Goal: Transaction & Acquisition: Purchase product/service

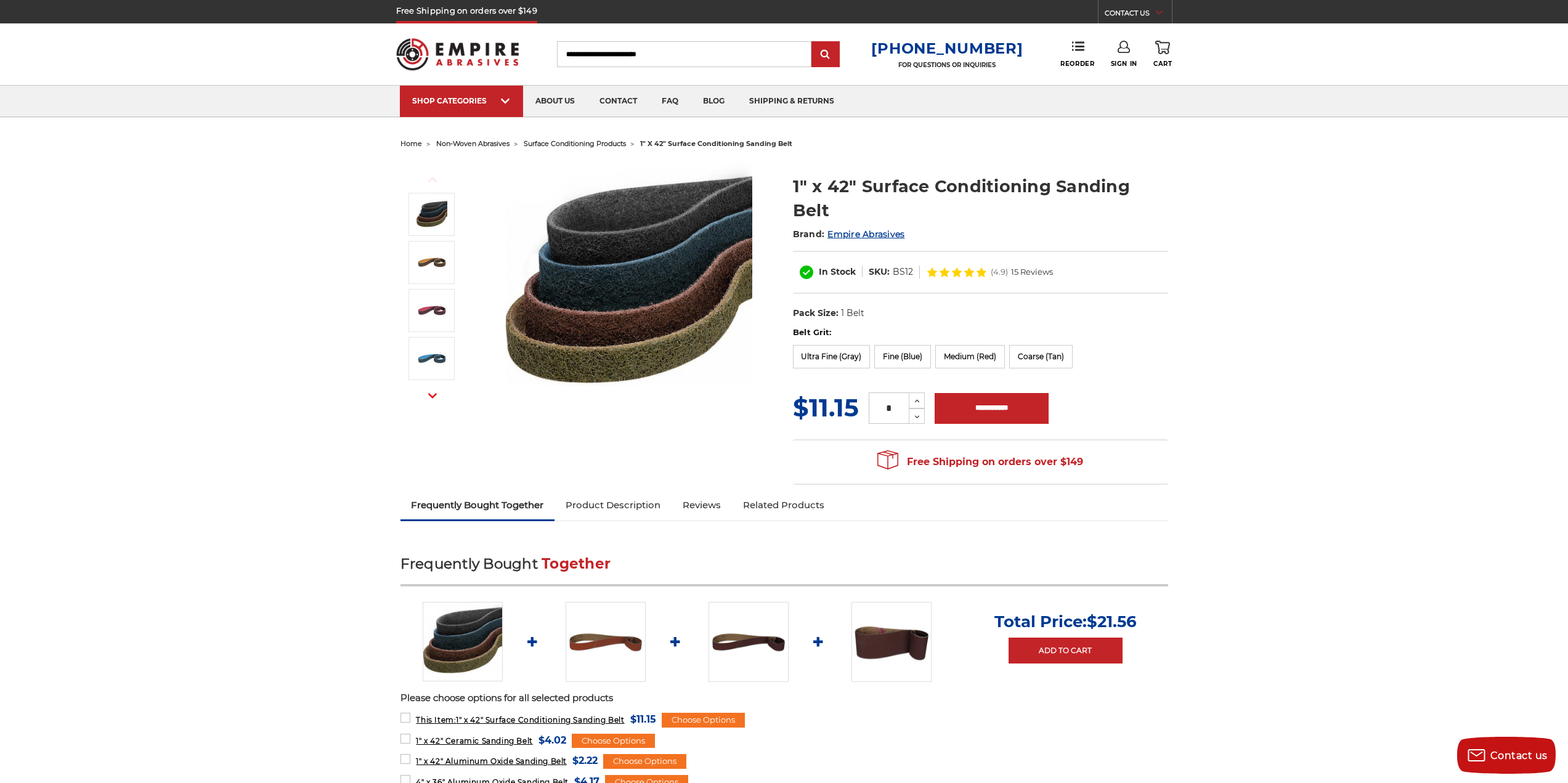
click at [972, 268] on icon at bounding box center [969, 272] width 10 height 10
click at [843, 345] on label "Ultra Fine (Gray)" at bounding box center [832, 356] width 78 height 23
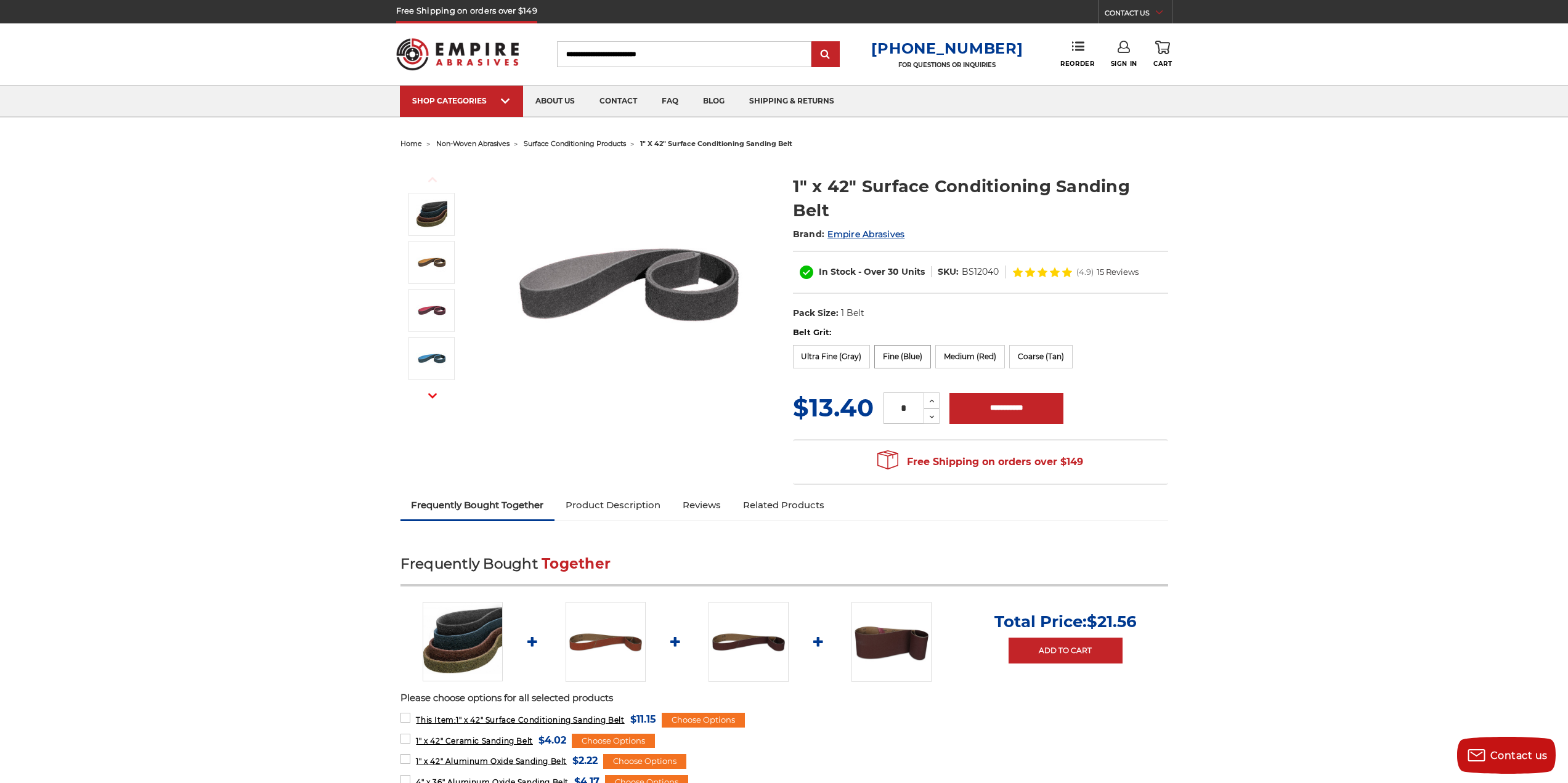
click at [916, 345] on label "Fine (Blue)" at bounding box center [903, 356] width 57 height 23
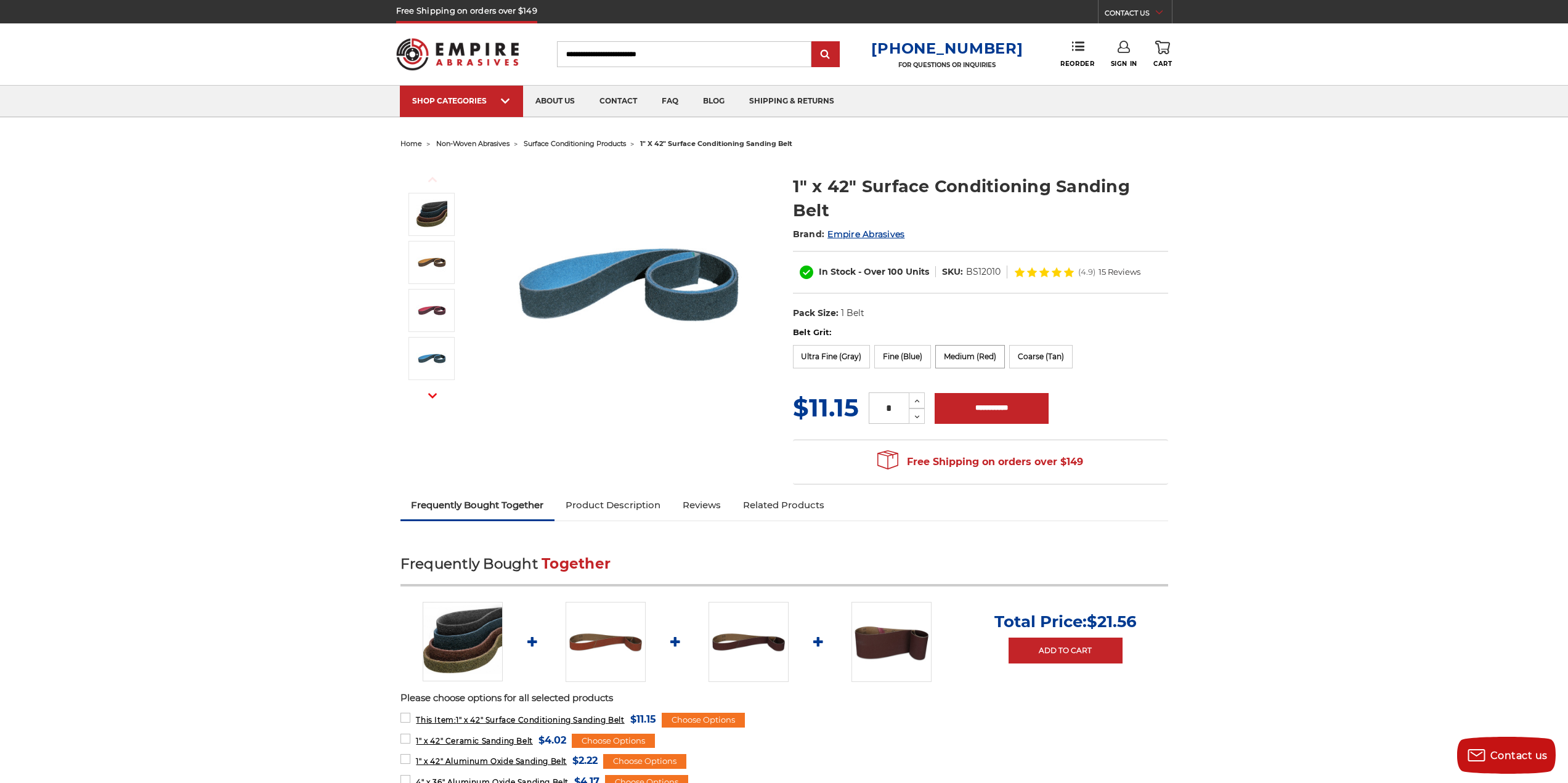
click at [972, 345] on label "Medium (Red)" at bounding box center [970, 356] width 69 height 23
click at [1036, 345] on label "Coarse (Tan)" at bounding box center [1041, 356] width 64 height 23
